Goal: Check status: Check status

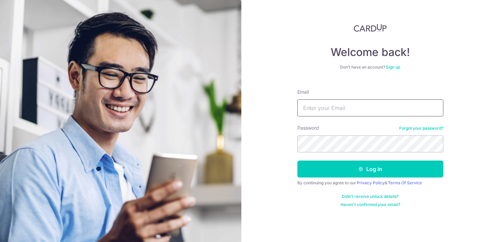
click at [359, 110] on input "Email" at bounding box center [371, 108] width 146 height 17
type input "[EMAIL_ADDRESS][DOMAIN_NAME]"
click at [298, 161] on button "Log in" at bounding box center [371, 169] width 146 height 17
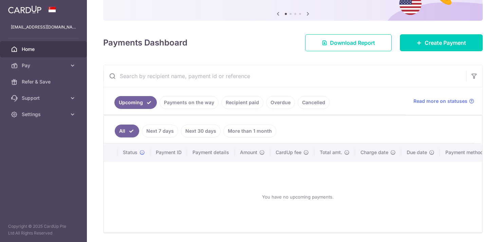
scroll to position [69, 0]
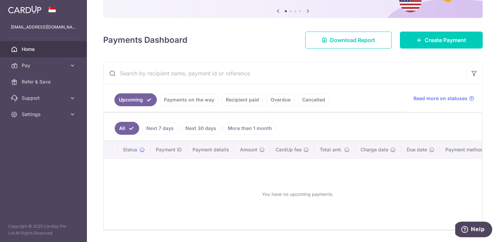
click at [208, 102] on link "Payments on the way" at bounding box center [189, 99] width 59 height 13
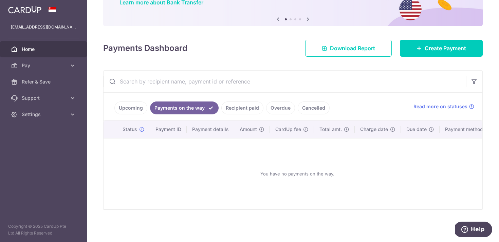
click at [238, 104] on link "Recipient paid" at bounding box center [242, 108] width 42 height 13
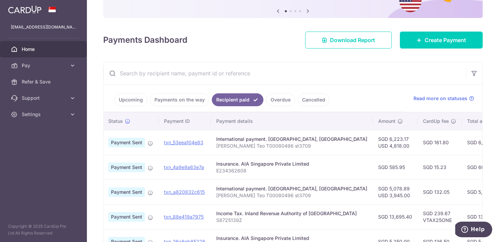
scroll to position [0, 0]
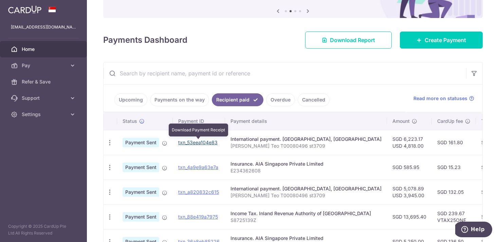
click at [197, 141] on link "txn_53eea104e83" at bounding box center [197, 143] width 39 height 6
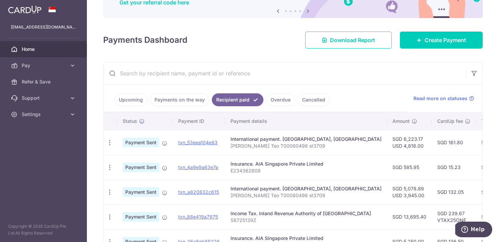
click at [254, 35] on div "Payments Dashboard Download Report Create Payment" at bounding box center [293, 39] width 380 height 20
